Goal: Navigation & Orientation: Find specific page/section

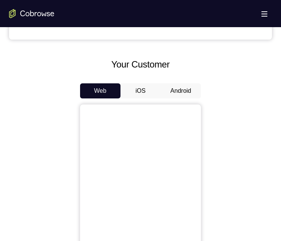
scroll to position [264, 0]
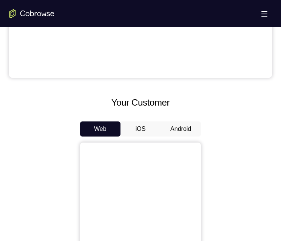
click at [179, 131] on button "Android" at bounding box center [181, 129] width 40 height 15
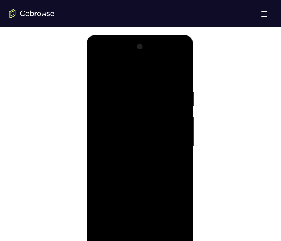
scroll to position [416, 0]
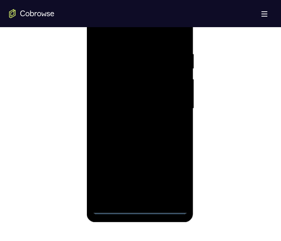
click at [139, 206] on div at bounding box center [139, 109] width 95 height 212
click at [140, 208] on div at bounding box center [139, 109] width 95 height 212
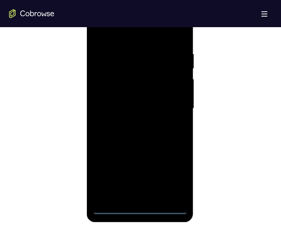
click at [140, 208] on div at bounding box center [139, 109] width 95 height 212
click at [172, 175] on div at bounding box center [139, 109] width 95 height 212
click at [114, 18] on div at bounding box center [139, 109] width 95 height 212
click at [127, 65] on div at bounding box center [139, 109] width 95 height 212
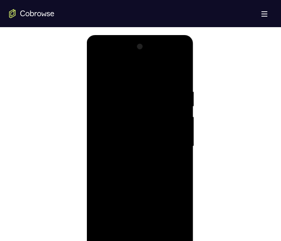
click at [138, 59] on div at bounding box center [139, 147] width 95 height 212
click at [141, 73] on div at bounding box center [139, 147] width 95 height 212
click at [130, 117] on div at bounding box center [139, 147] width 95 height 212
click at [128, 122] on div at bounding box center [139, 147] width 95 height 212
click at [176, 122] on div at bounding box center [139, 147] width 95 height 212
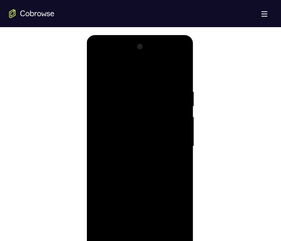
scroll to position [416, 0]
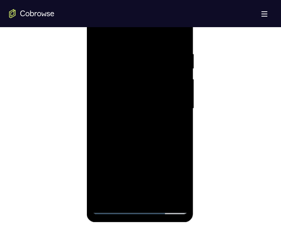
click at [174, 125] on div at bounding box center [139, 109] width 95 height 212
click at [114, 210] on div at bounding box center [139, 109] width 95 height 212
click at [132, 84] on div at bounding box center [139, 109] width 95 height 212
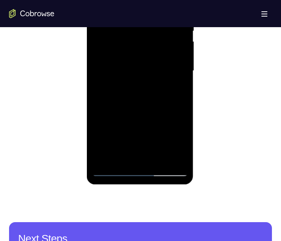
click at [171, 136] on div at bounding box center [139, 71] width 95 height 212
click at [173, 135] on div at bounding box center [139, 71] width 95 height 212
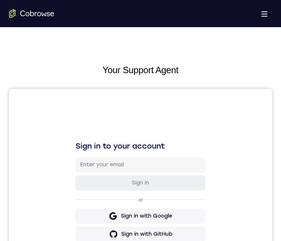
scroll to position [416, 0]
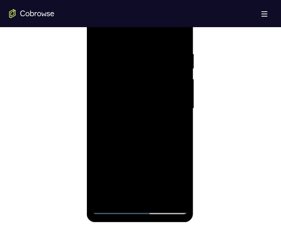
click at [185, 201] on div at bounding box center [139, 109] width 95 height 212
click at [184, 201] on div at bounding box center [139, 109] width 95 height 212
click at [112, 209] on div at bounding box center [139, 109] width 95 height 212
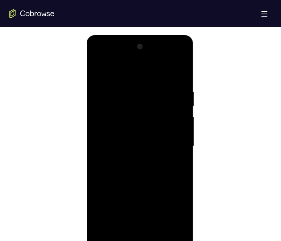
scroll to position [453, 0]
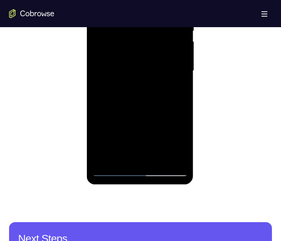
click at [111, 171] on div at bounding box center [139, 71] width 95 height 212
click at [136, 107] on div at bounding box center [139, 71] width 95 height 212
click at [125, 48] on div at bounding box center [139, 71] width 95 height 212
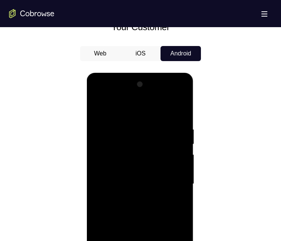
click at [139, 241] on div at bounding box center [139, 185] width 95 height 212
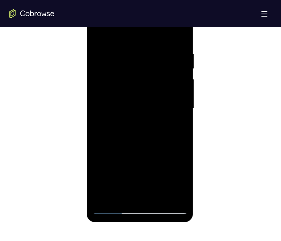
click at [139, 208] on div at bounding box center [139, 109] width 95 height 212
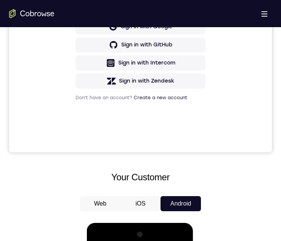
scroll to position [0, 0]
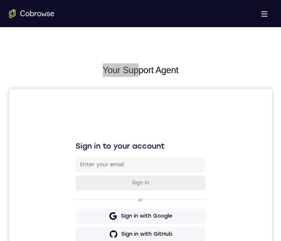
scroll to position [453, 0]
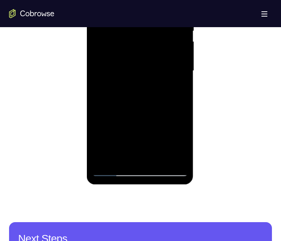
click at [174, 134] on div at bounding box center [139, 71] width 95 height 212
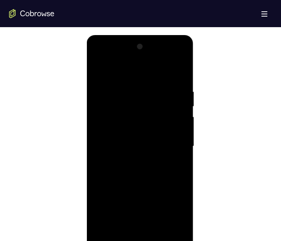
click at [175, 123] on div at bounding box center [139, 147] width 95 height 212
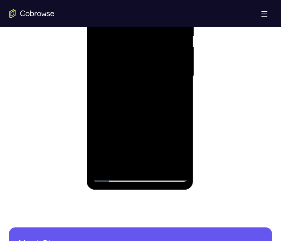
scroll to position [453, 0]
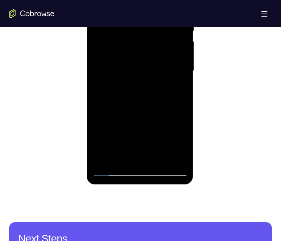
click at [141, 152] on div at bounding box center [139, 71] width 95 height 212
click at [141, 153] on div at bounding box center [139, 71] width 95 height 212
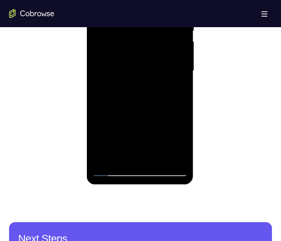
click at [141, 153] on div at bounding box center [139, 71] width 95 height 212
click at [143, 153] on div at bounding box center [139, 71] width 95 height 212
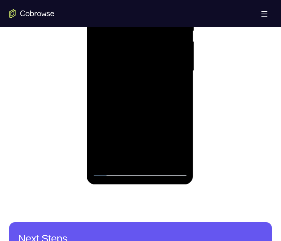
click at [143, 153] on div at bounding box center [139, 71] width 95 height 212
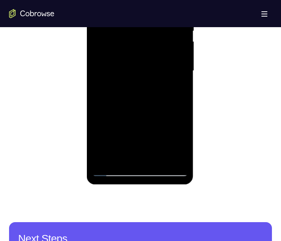
click at [143, 153] on div at bounding box center [139, 71] width 95 height 212
click at [133, 153] on div at bounding box center [139, 71] width 95 height 212
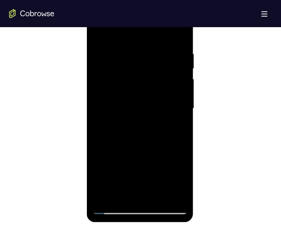
click at [172, 34] on div at bounding box center [139, 109] width 95 height 212
click at [126, 105] on div at bounding box center [139, 109] width 95 height 212
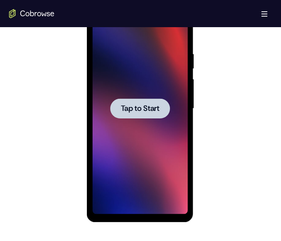
click at [161, 114] on div at bounding box center [140, 109] width 60 height 20
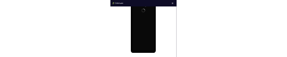
scroll to position [0, 0]
